Goal: Task Accomplishment & Management: Use online tool/utility

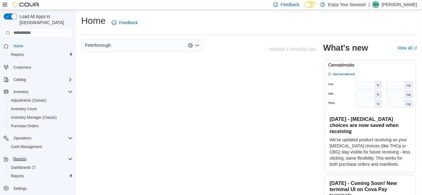
click at [23, 157] on span "Reports" at bounding box center [19, 159] width 13 height 5
click at [21, 174] on span "Reports" at bounding box center [17, 176] width 13 height 5
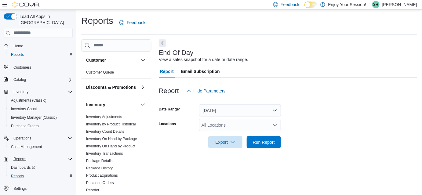
scroll to position [8, 0]
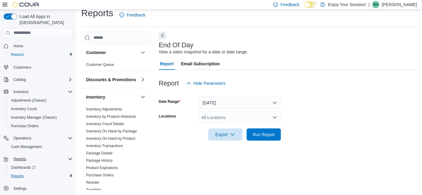
click at [220, 117] on div "All Locations" at bounding box center [240, 117] width 82 height 12
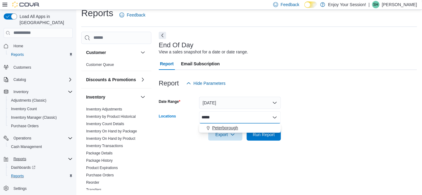
type input "*****"
click at [222, 124] on button "Peterborough" at bounding box center [240, 128] width 82 height 9
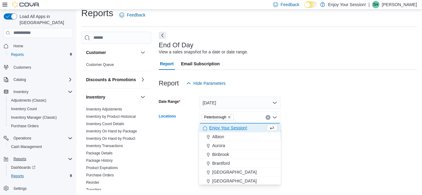
click at [313, 112] on form "Date Range [DATE] Locations [GEOGRAPHIC_DATA] Combo box. Selected. [GEOGRAPHIC_…" at bounding box center [288, 114] width 258 height 51
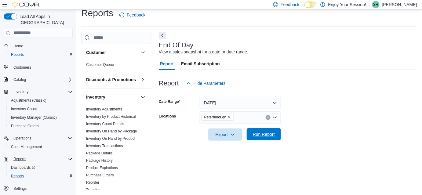
click at [267, 134] on span "Run Report" at bounding box center [264, 134] width 22 height 6
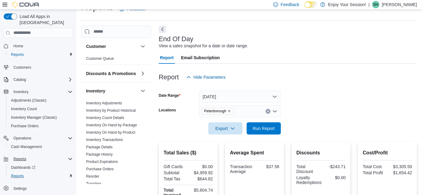
scroll to position [11, 0]
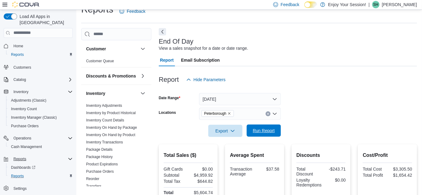
click at [261, 137] on span "Run Report" at bounding box center [263, 131] width 27 height 12
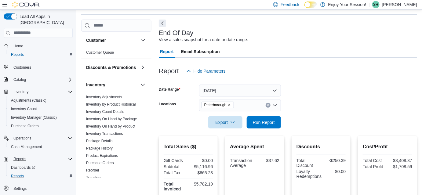
scroll to position [0, 0]
